Goal: Task Accomplishment & Management: Manage account settings

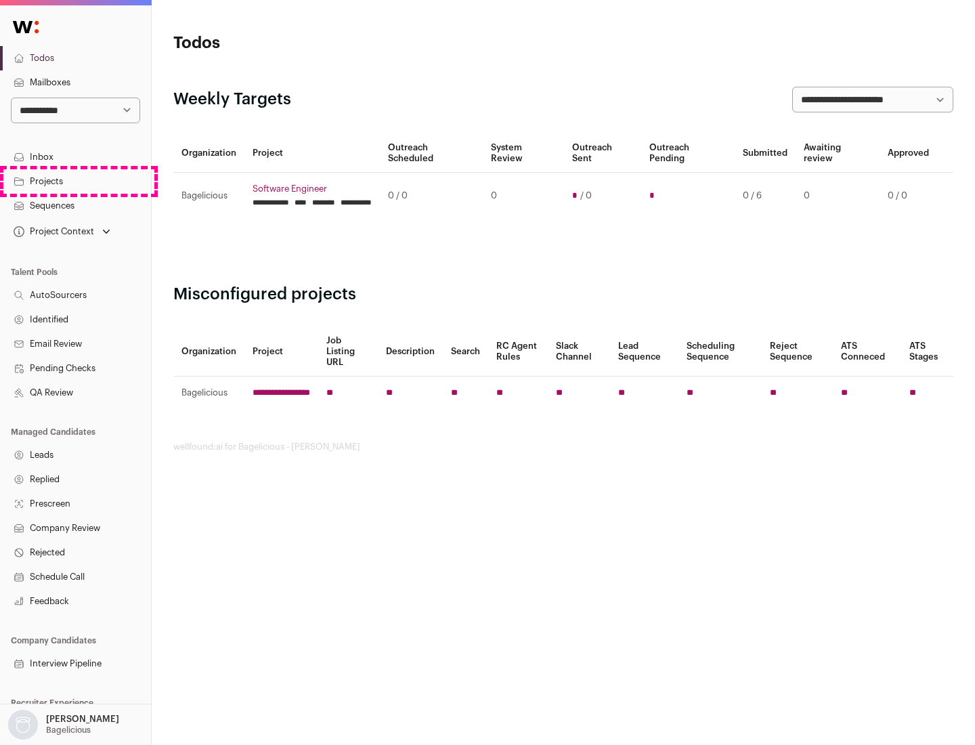
click at [75, 181] on link "Projects" at bounding box center [75, 181] width 151 height 24
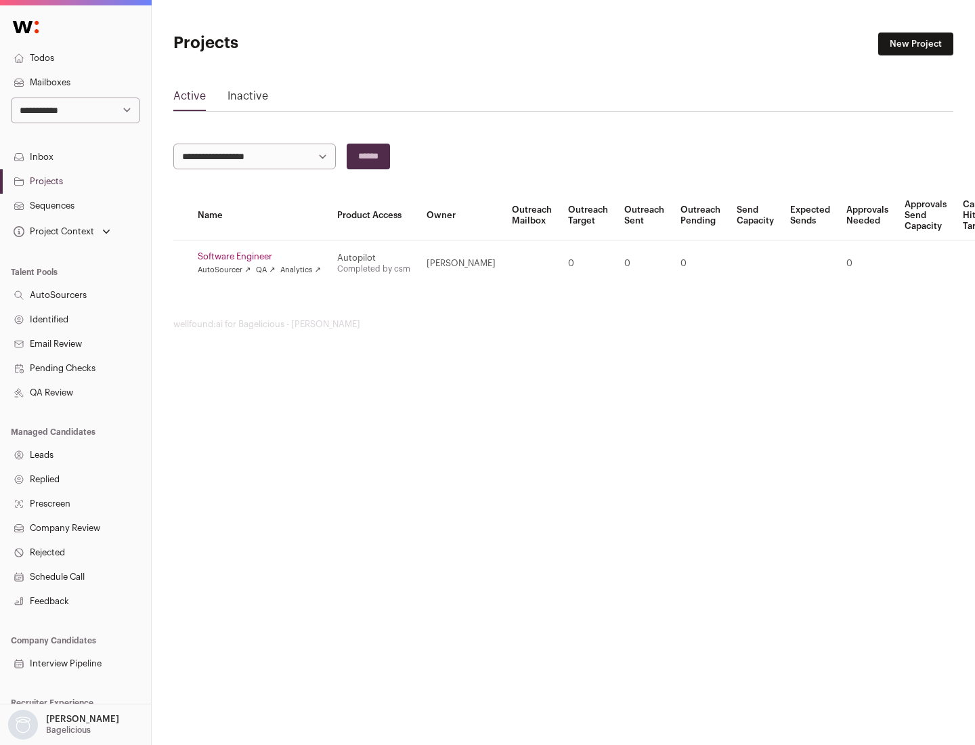
click at [263, 257] on link "Software Engineer" at bounding box center [259, 256] width 123 height 11
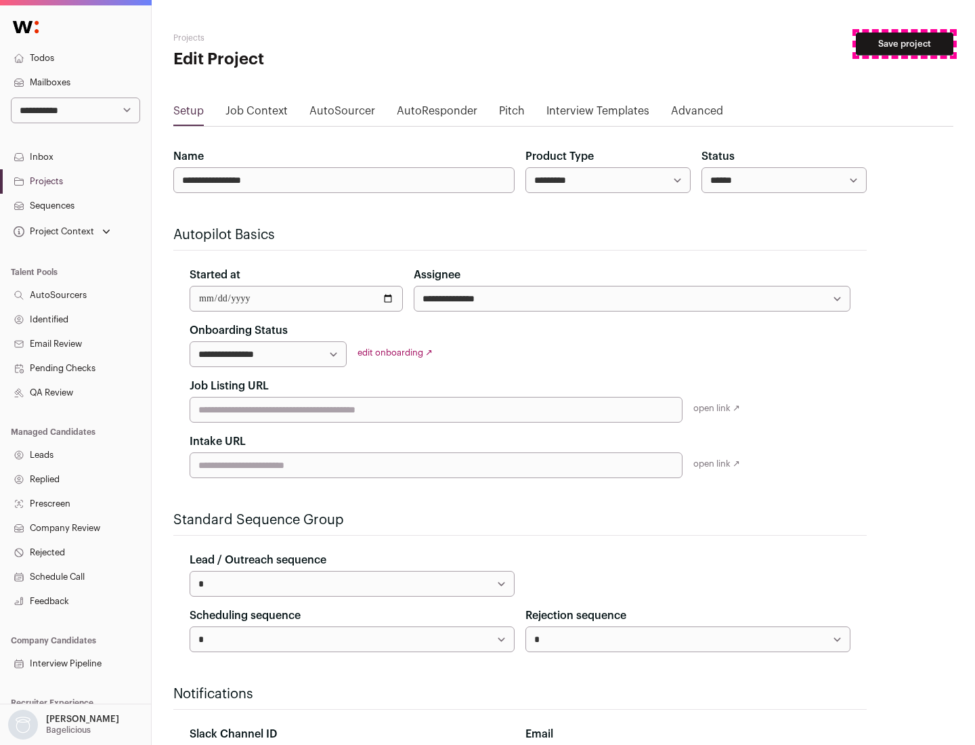
click at [905, 44] on button "Save project" at bounding box center [904, 43] width 97 height 23
